Goal: Information Seeking & Learning: Learn about a topic

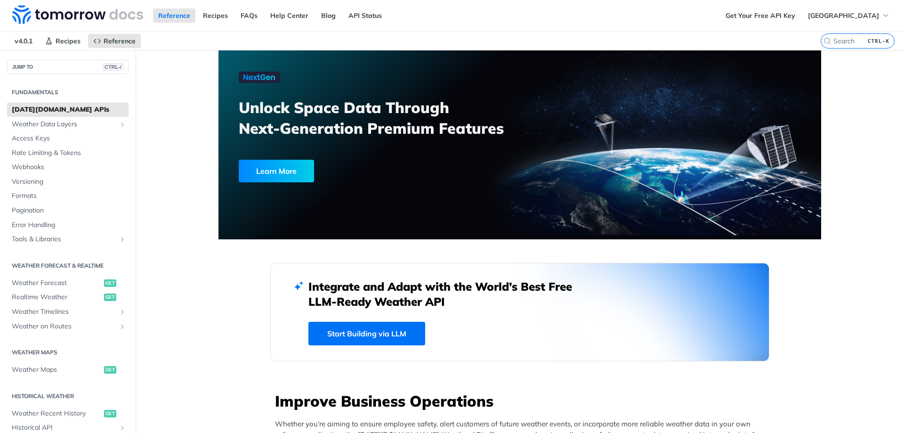
click at [337, 340] on link "Start Building via LLM" at bounding box center [366, 334] width 117 height 24
click at [393, 339] on link "Start Building via LLM" at bounding box center [366, 334] width 117 height 24
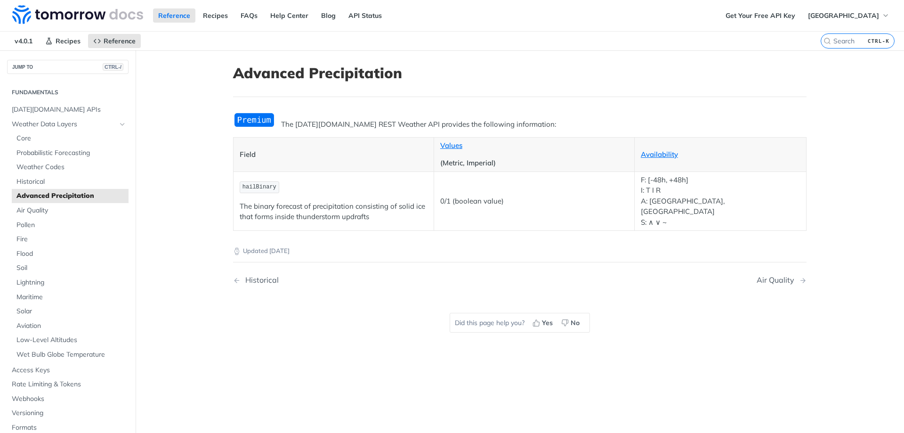
click at [413, 201] on p "The binary forecast of precipitation consisting of solid ice that forms inside …" at bounding box center [334, 211] width 188 height 21
drag, startPoint x: 413, startPoint y: 201, endPoint x: 400, endPoint y: 203, distance: 12.9
click at [400, 203] on p "The binary forecast of precipitation consisting of solid ice that forms inside …" at bounding box center [334, 211] width 188 height 21
drag, startPoint x: 400, startPoint y: 203, endPoint x: 348, endPoint y: 198, distance: 52.1
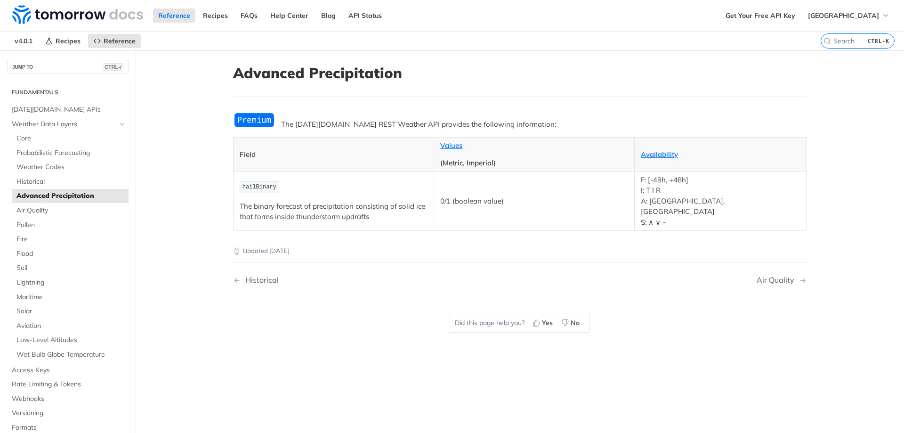
click at [348, 201] on p "The binary forecast of precipitation consisting of solid ice that forms inside …" at bounding box center [334, 211] width 188 height 21
click at [399, 201] on p "The binary forecast of precipitation consisting of solid ice that forms inside …" at bounding box center [334, 211] width 188 height 21
drag, startPoint x: 399, startPoint y: 200, endPoint x: 422, endPoint y: 201, distance: 23.1
click at [422, 201] on p "The binary forecast of precipitation consisting of solid ice that forms inside …" at bounding box center [334, 211] width 188 height 21
click at [503, 246] on p "Updated [DATE]" at bounding box center [520, 250] width 574 height 9
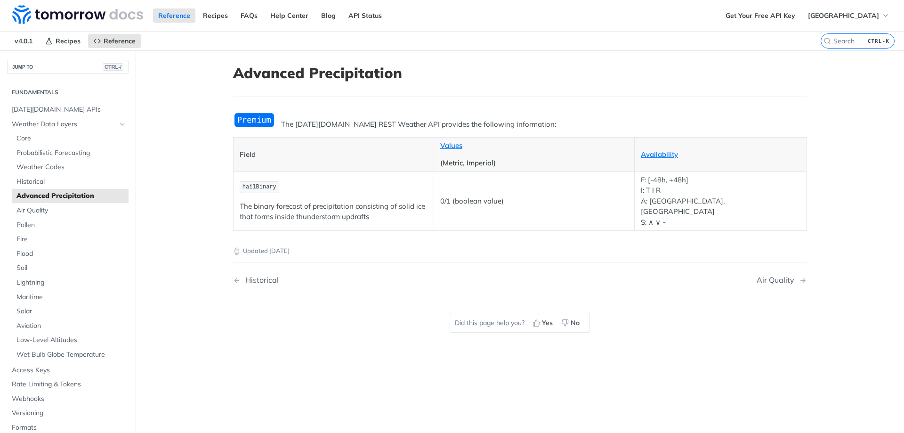
click at [549, 196] on p "0/1 (boolean value)" at bounding box center [534, 201] width 188 height 11
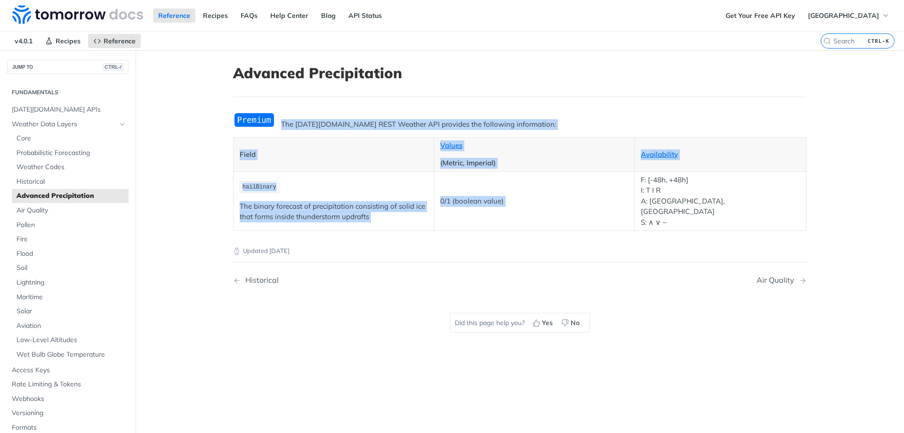
drag, startPoint x: 549, startPoint y: 195, endPoint x: 573, endPoint y: 124, distance: 75.1
click at [573, 124] on div "The [DATE][DOMAIN_NAME] REST Weather API provides the following information: Fi…" at bounding box center [520, 171] width 574 height 119
click at [573, 112] on div "The [DATE][DOMAIN_NAME] REST Weather API provides the following information: Fi…" at bounding box center [520, 171] width 574 height 119
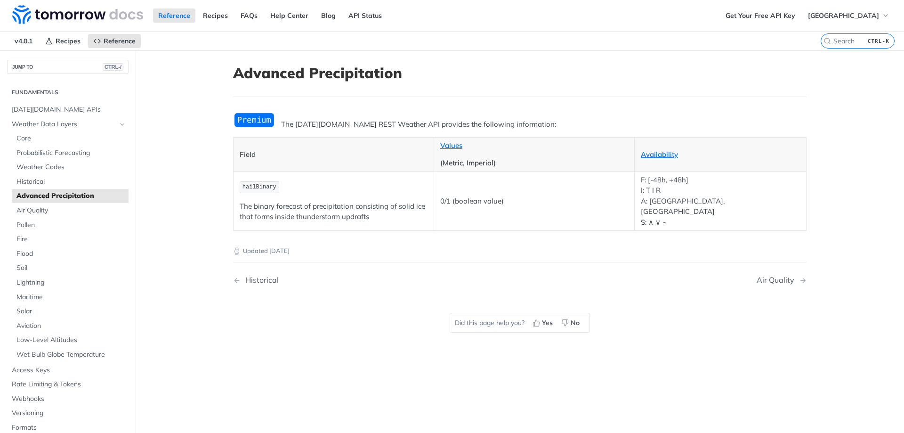
click at [261, 184] on span "hailBinary" at bounding box center [260, 187] width 34 height 7
drag, startPoint x: 261, startPoint y: 181, endPoint x: 249, endPoint y: 178, distance: 12.7
click at [249, 181] on code "hailBinary" at bounding box center [260, 187] width 40 height 12
copy span "hailBinary"
click at [58, 67] on button "JUMP TO CTRL-/" at bounding box center [68, 67] width 122 height 14
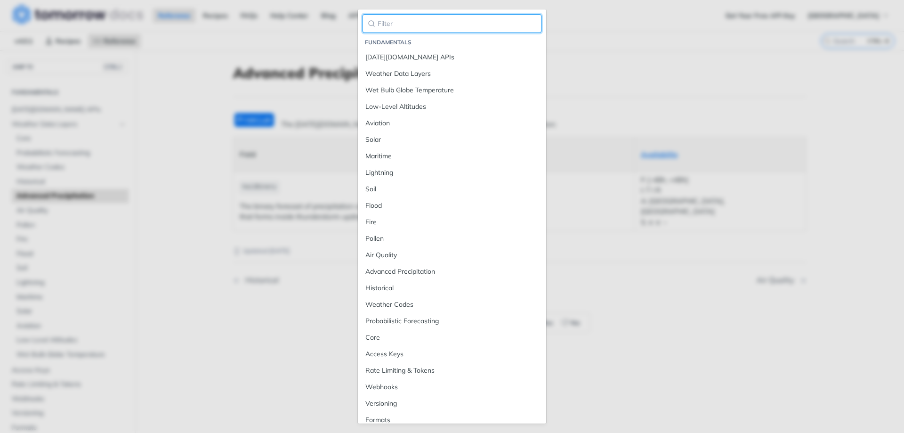
paste input "hailBinary"
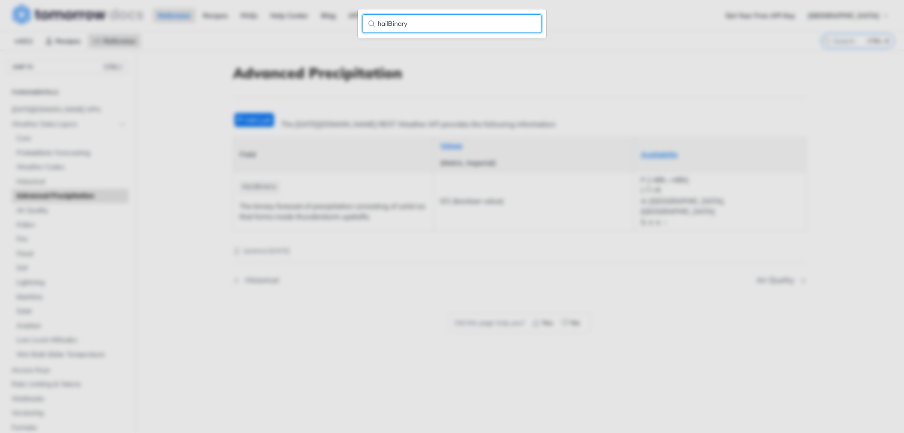
type input "hailBinary"
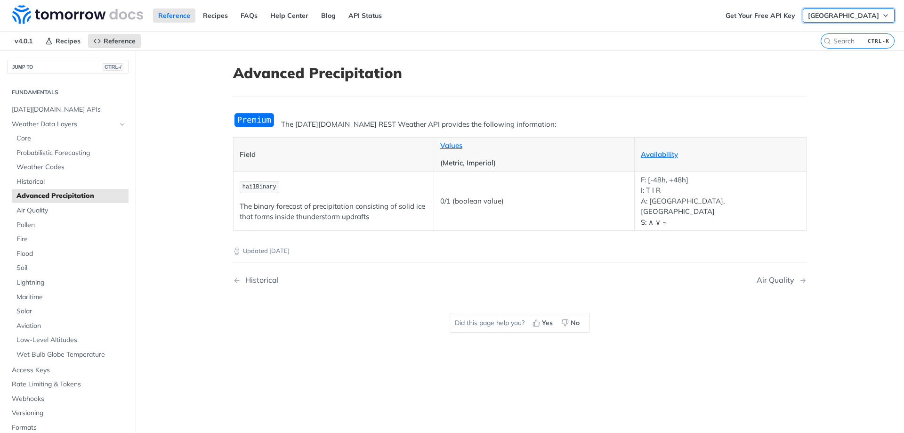
click at [857, 15] on span "[GEOGRAPHIC_DATA]" at bounding box center [843, 15] width 71 height 8
click at [850, 13] on span "[GEOGRAPHIC_DATA]" at bounding box center [843, 15] width 71 height 8
click at [752, 54] on article "Advanced Precipitation The [DATE][DOMAIN_NAME] REST Weather API provides the fo…" at bounding box center [520, 266] width 603 height 433
click at [244, 124] on img "Expand image" at bounding box center [254, 120] width 42 height 16
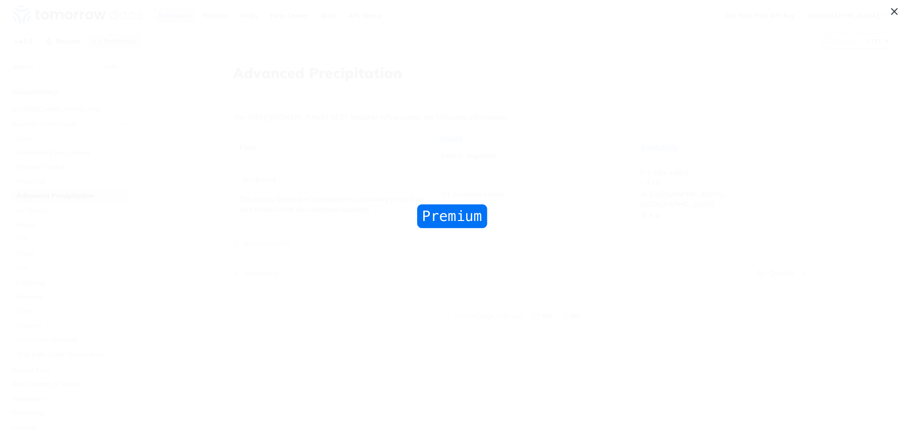
click at [536, 245] on span "Collapse image" at bounding box center [452, 216] width 904 height 433
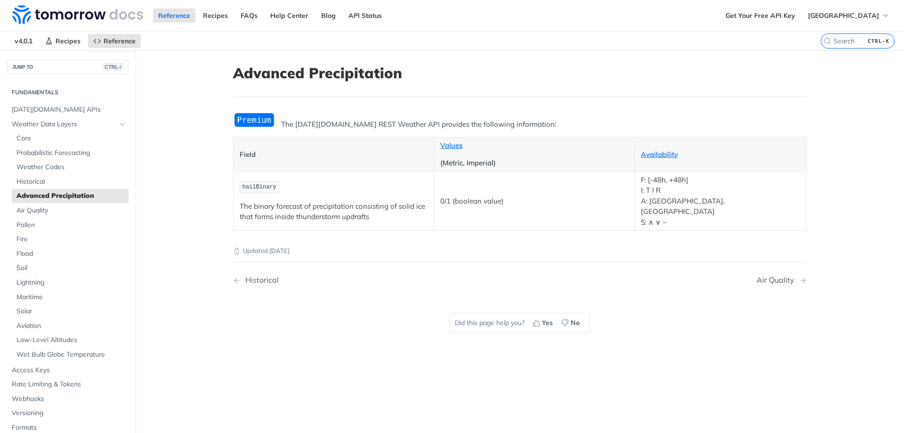
click at [245, 184] on span "hailBinary" at bounding box center [260, 187] width 34 height 7
copy span "hailBinary"
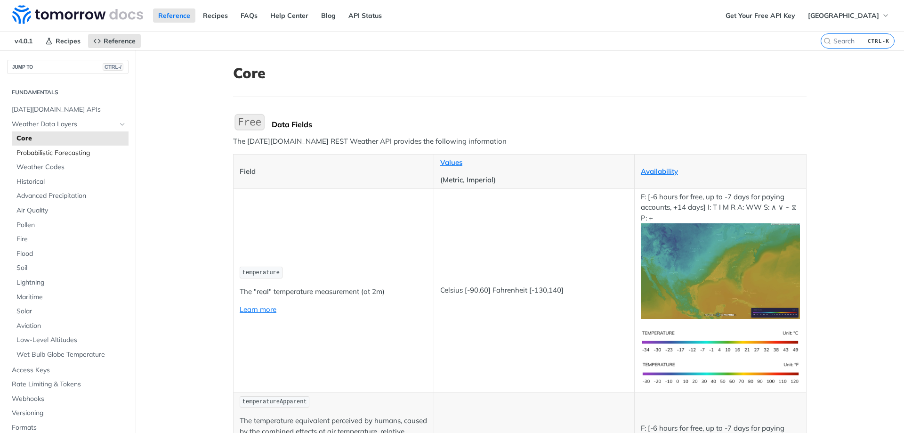
click at [81, 153] on span "Probabilistic Forecasting" at bounding box center [71, 152] width 110 height 9
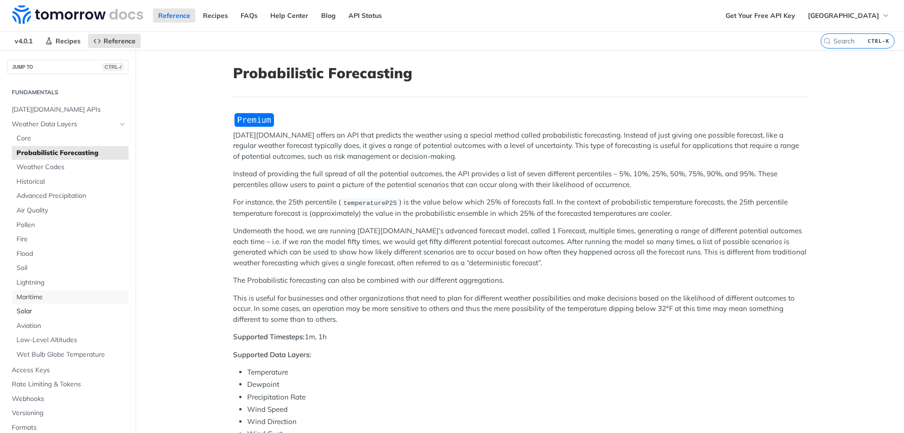
drag, startPoint x: 45, startPoint y: 292, endPoint x: 39, endPoint y: 305, distance: 14.1
drag, startPoint x: 39, startPoint y: 305, endPoint x: 232, endPoint y: 290, distance: 193.7
click at [233, 290] on div "Tomorrow.io offers an API that predicts the weather using a special method call…" at bounding box center [520, 409] width 574 height 595
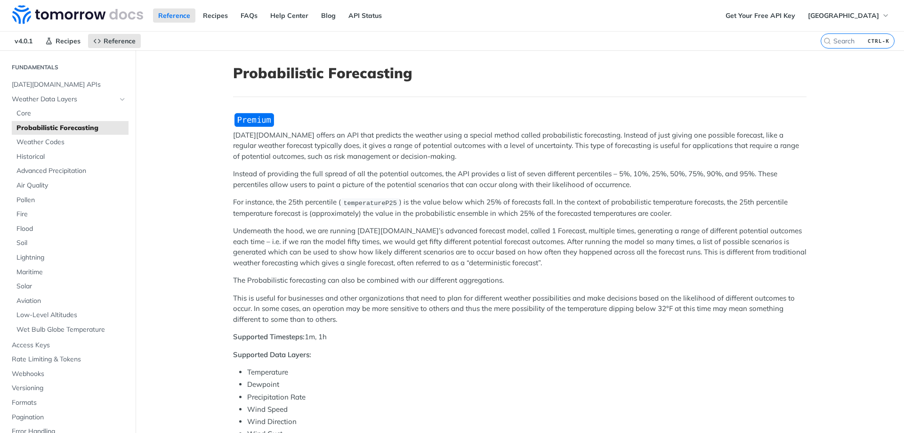
scroll to position [47, 0]
